Goal: Information Seeking & Learning: Learn about a topic

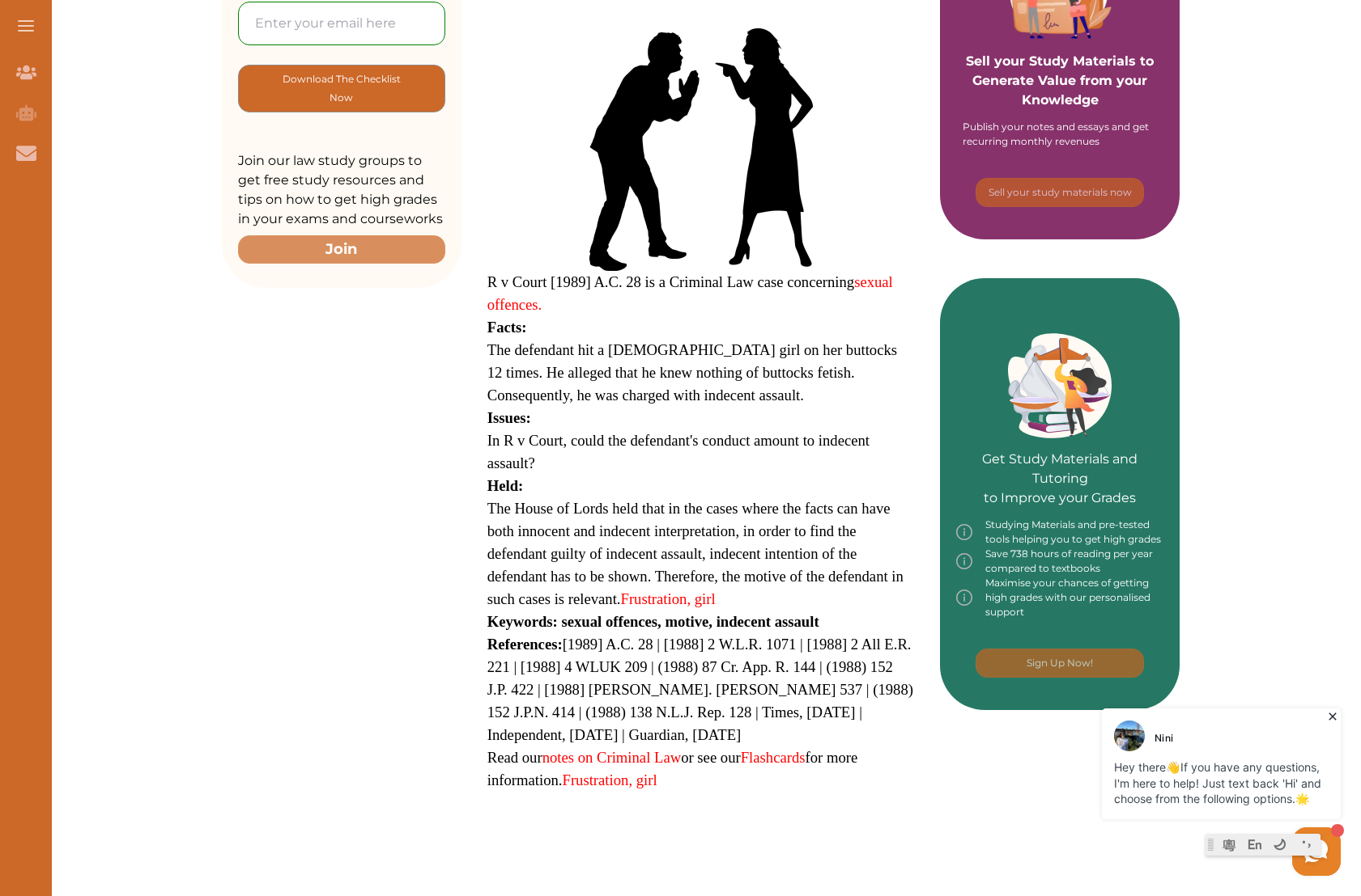
scroll to position [403, 0]
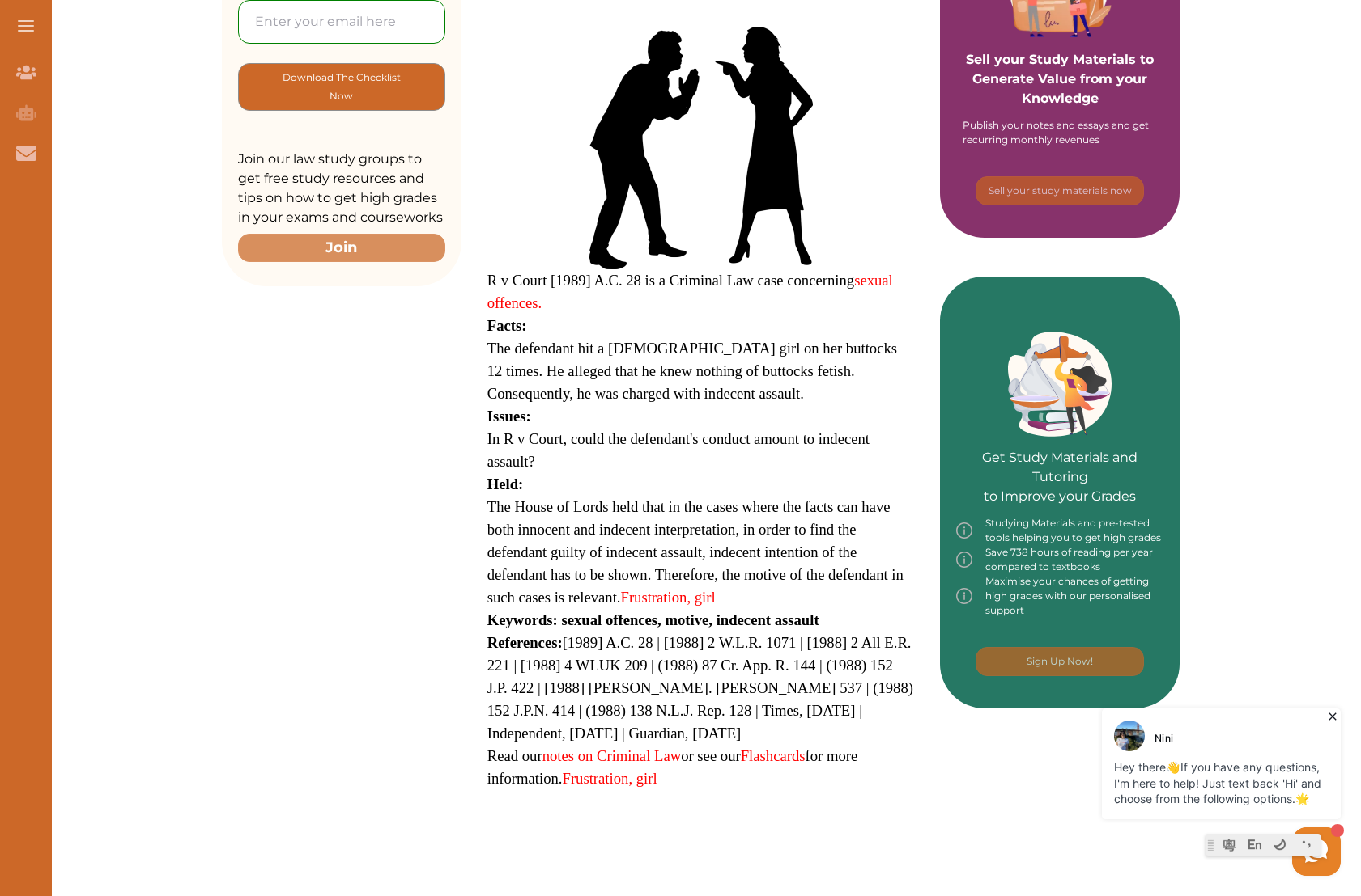
click at [714, 312] on p "R v Court [1989] A.C. 28 is a Criminal Law case concerning sexual offences." at bounding box center [700, 292] width 427 height 45
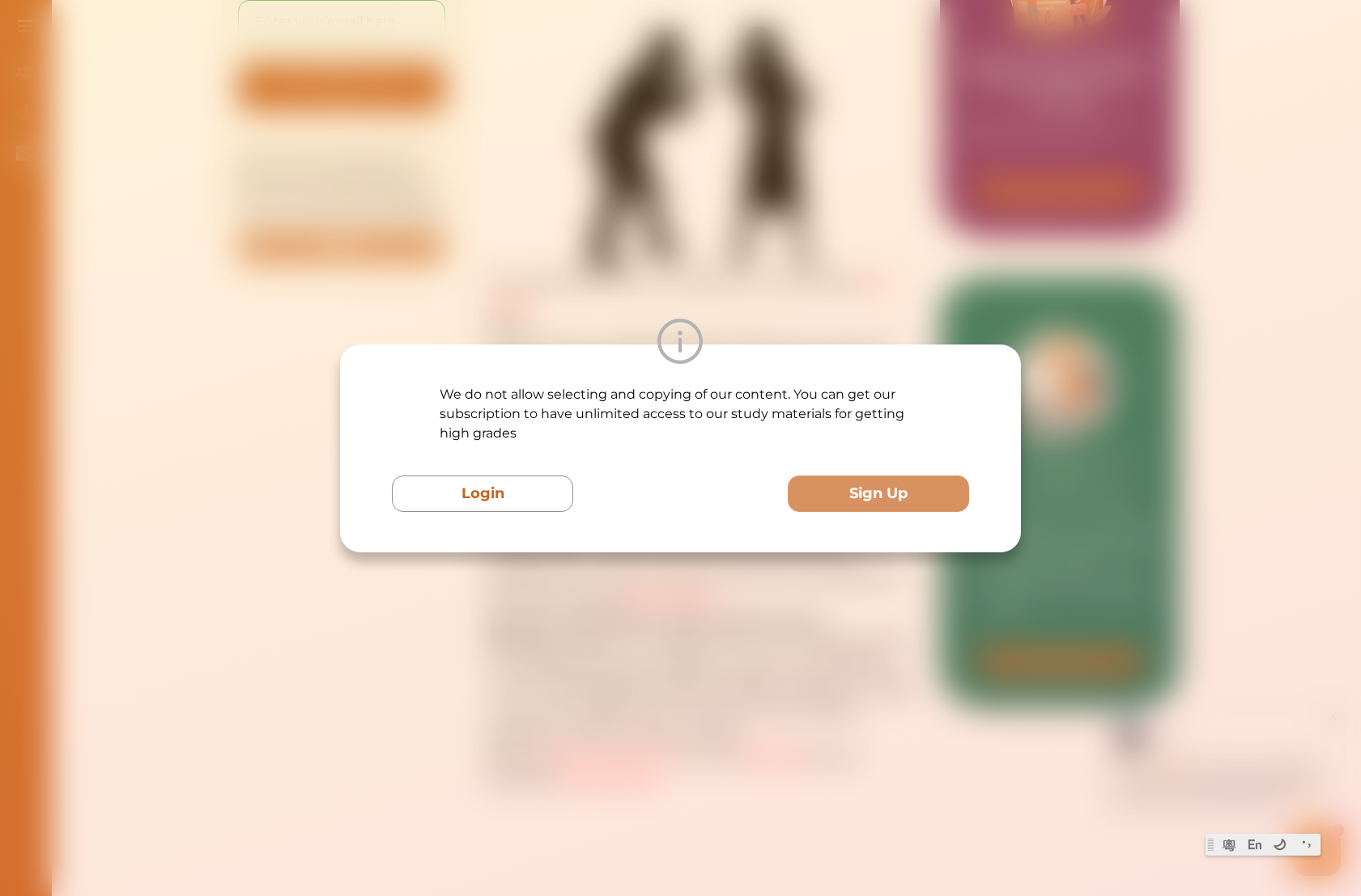
click at [707, 315] on div "We do not allow selecting and copying of our content. You can get our subscript…" at bounding box center [680, 448] width 1361 height 896
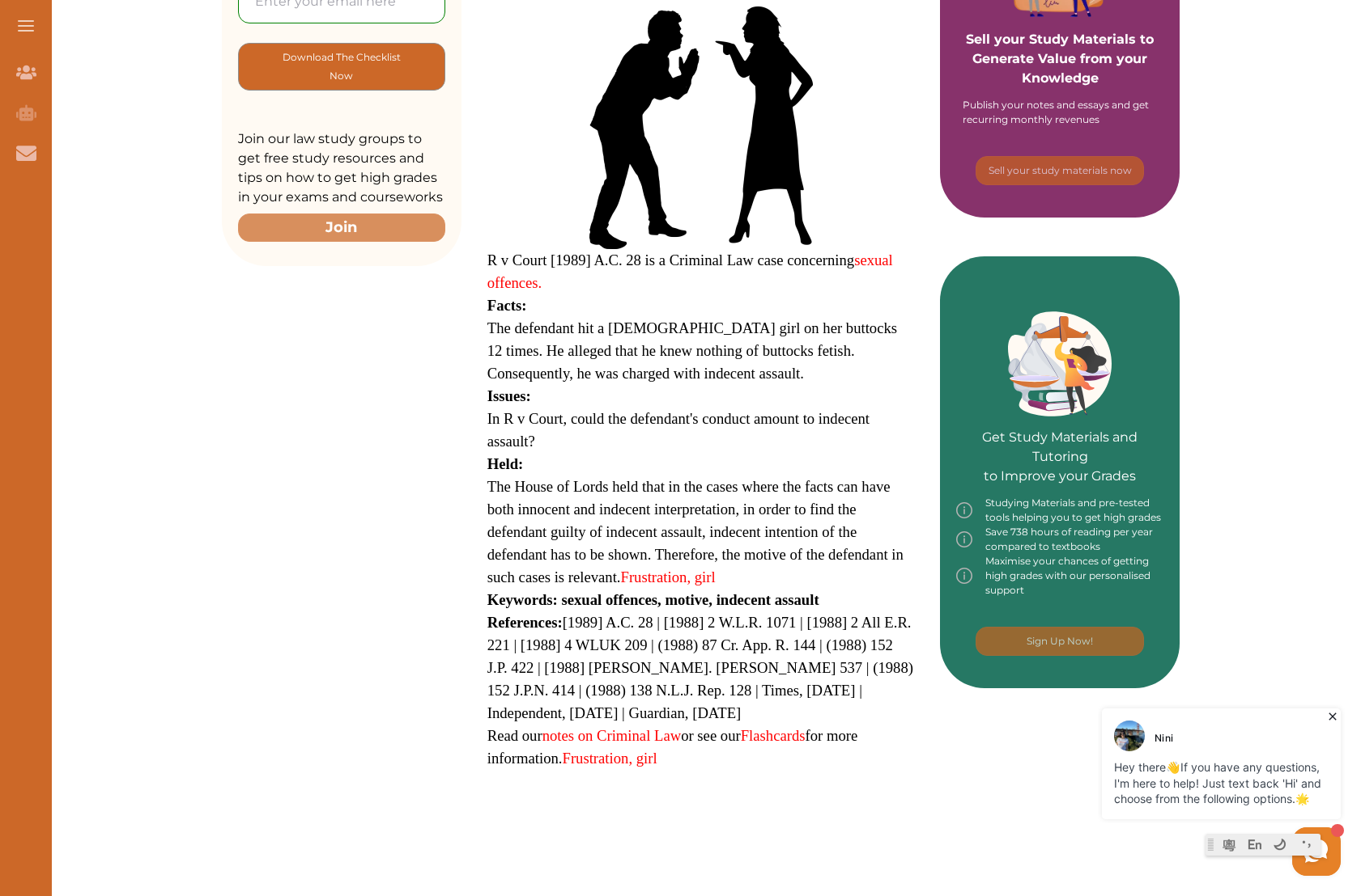
scroll to position [428, 0]
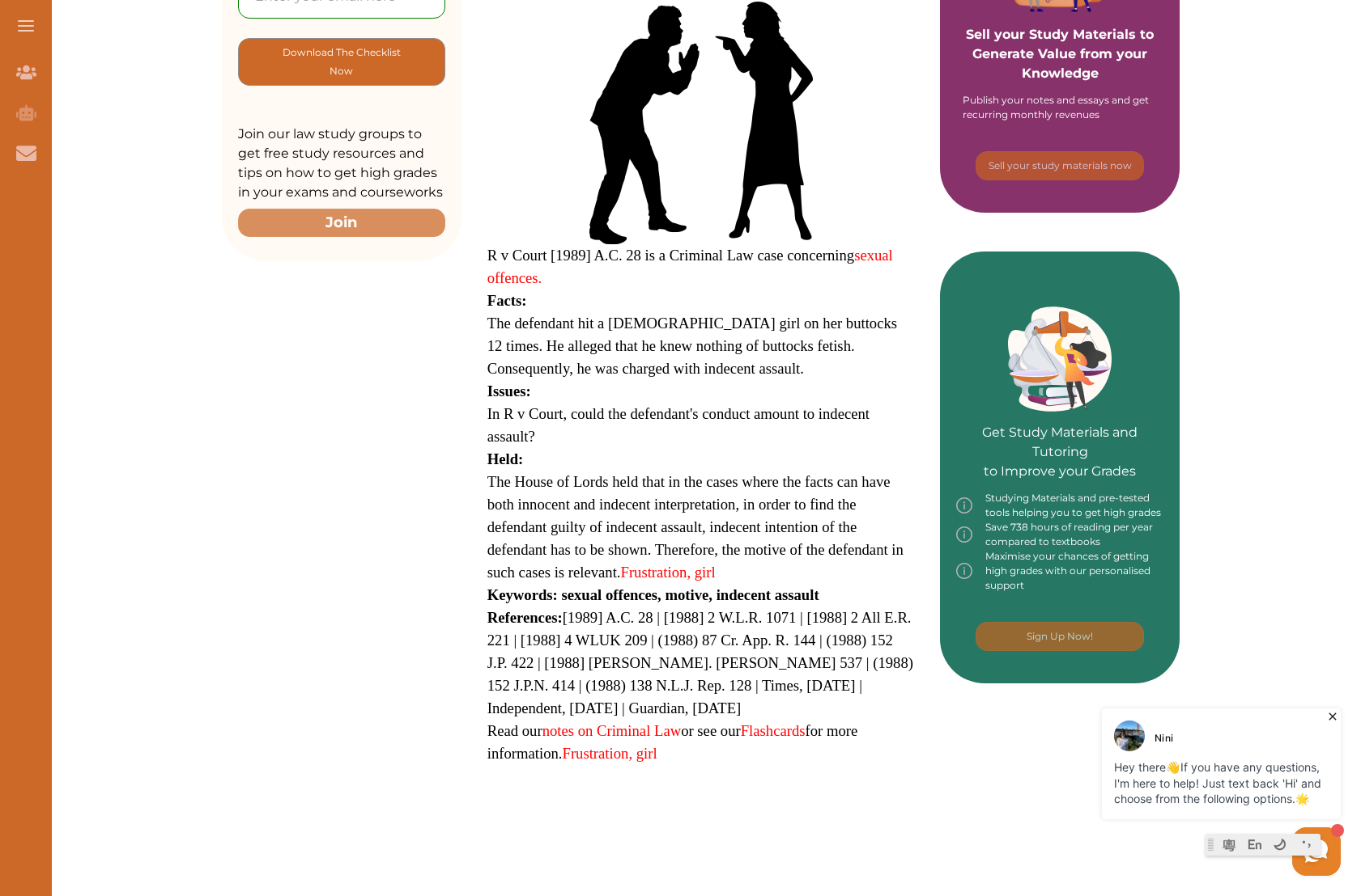
click at [526, 320] on span "The defendant hit a [DEMOGRAPHIC_DATA] girl on her buttocks 12 times. He allege…" at bounding box center [692, 346] width 410 height 63
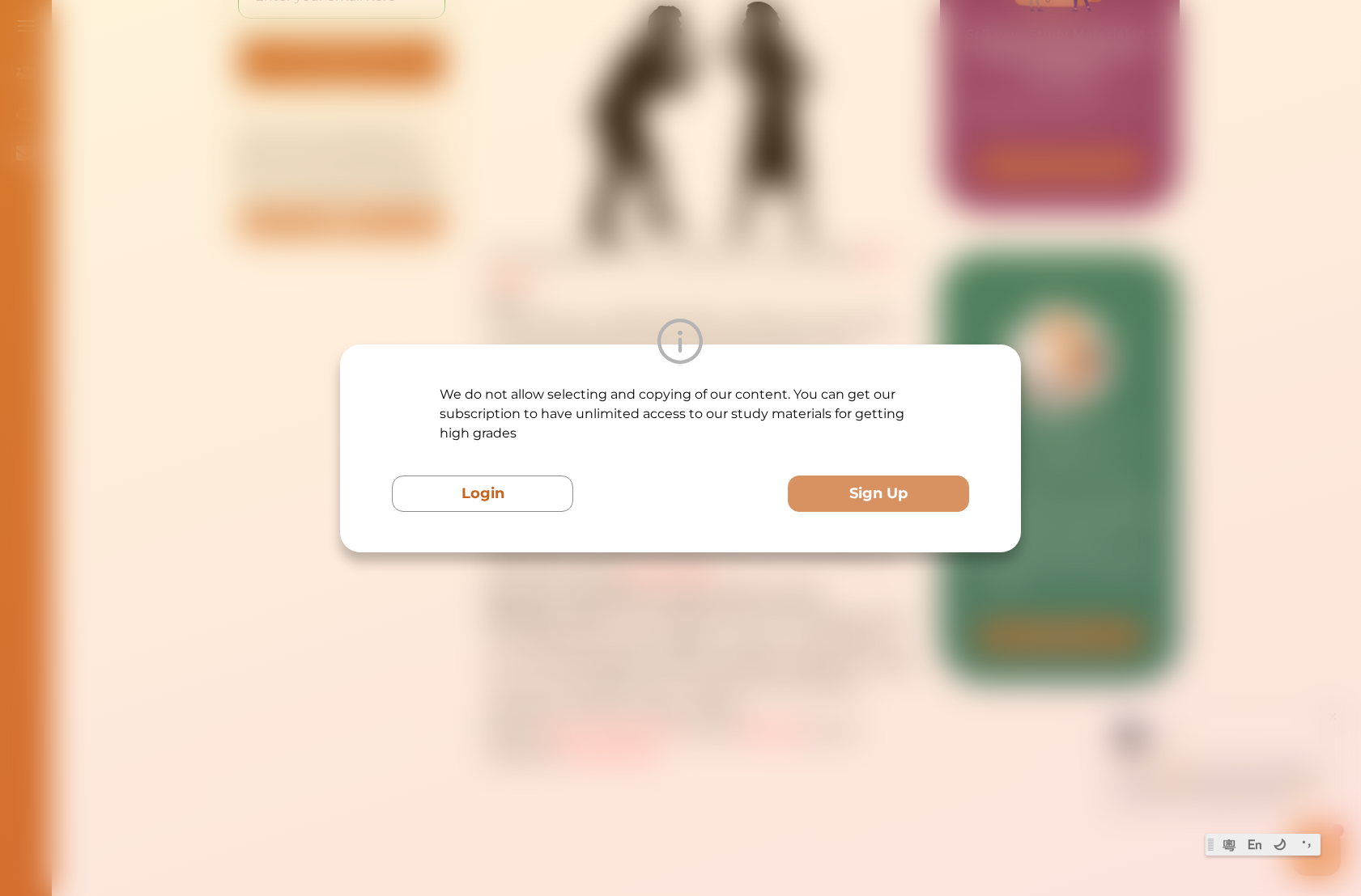
drag, startPoint x: 669, startPoint y: 504, endPoint x: 658, endPoint y: 504, distance: 11.0
click at [668, 504] on div "Login Sign Up" at bounding box center [680, 494] width 577 height 37
click at [545, 309] on div "We do not allow selecting and copying of our content. You can get our subscript…" at bounding box center [680, 448] width 1361 height 896
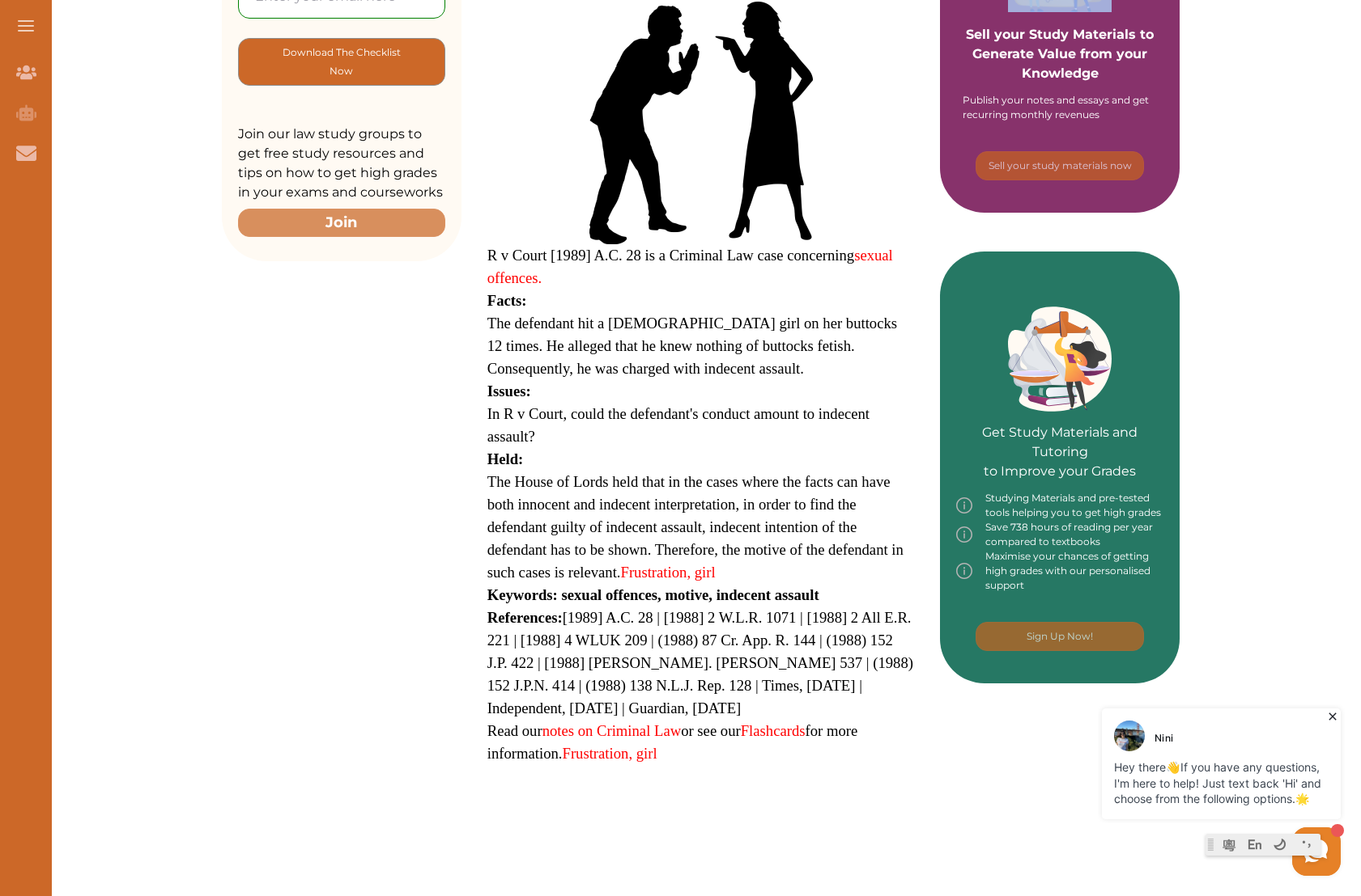
drag, startPoint x: 485, startPoint y: 322, endPoint x: 223, endPoint y: 338, distance: 262.5
click at [223, 338] on div "Want to secure high grades in Criminal Law ? We’ve created a FREE checklist for…" at bounding box center [700, 347] width 957 height 1136
drag, startPoint x: 486, startPoint y: 324, endPoint x: 612, endPoint y: 336, distance: 126.6
click at [612, 336] on div "R v Court [1989] A.C. 28 is a Criminal Law case concerning sexual offences. Fac…" at bounding box center [701, 330] width 479 height 871
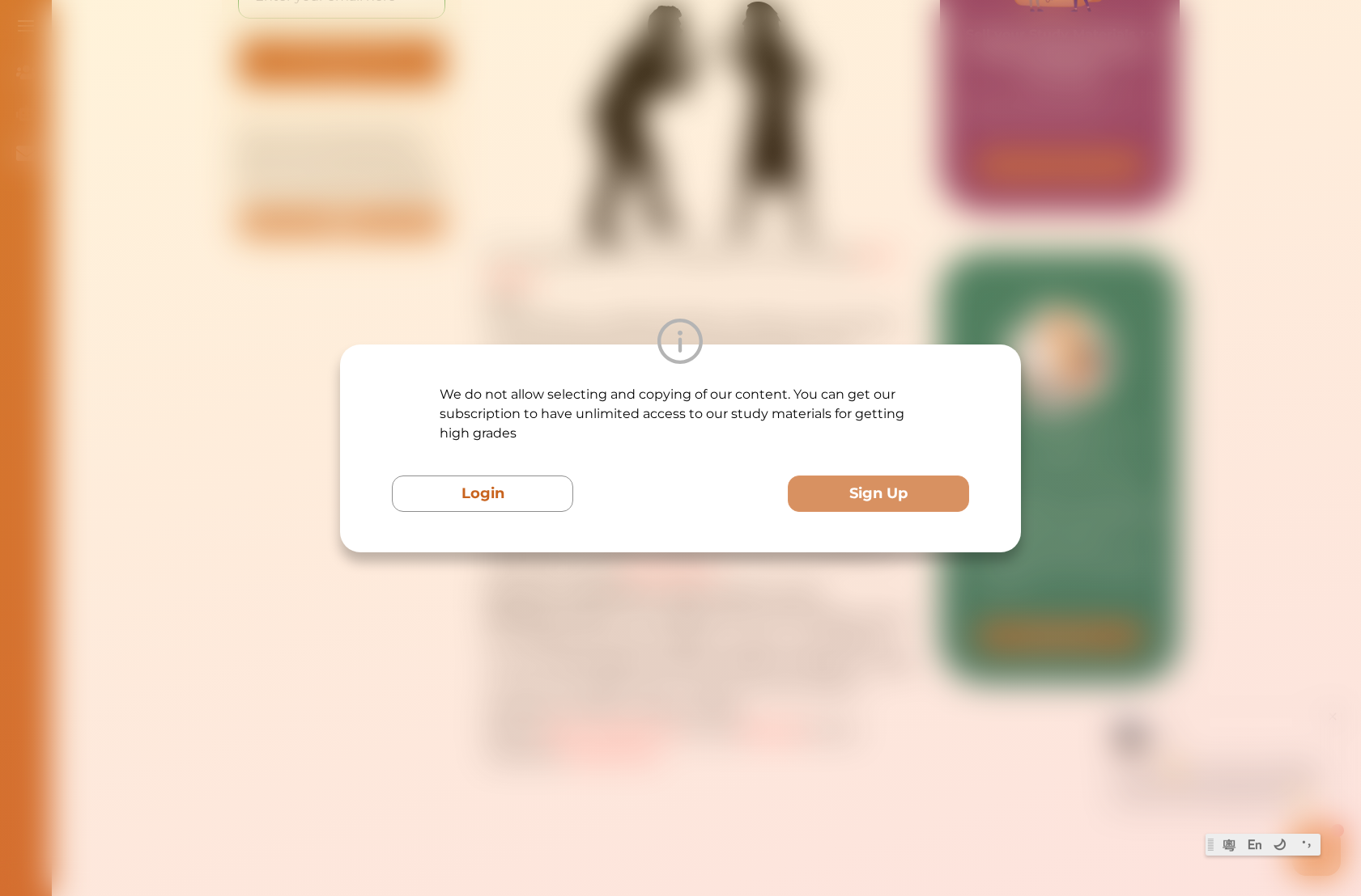
click at [485, 274] on div "We do not allow selecting and copying of our content. You can get our subscript…" at bounding box center [680, 448] width 1361 height 896
